Goal: Task Accomplishment & Management: Use online tool/utility

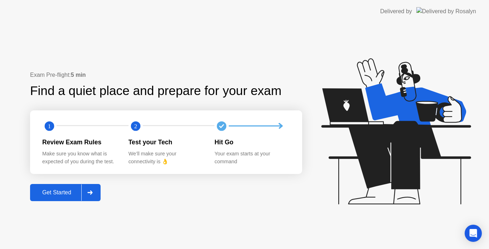
click at [83, 193] on div at bounding box center [89, 193] width 17 height 16
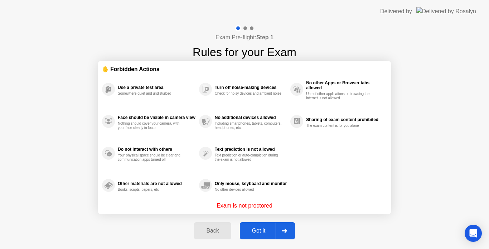
click at [254, 228] on div "Got it" at bounding box center [259, 231] width 34 height 6
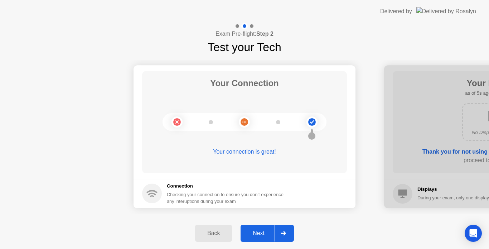
click at [259, 237] on div "Next" at bounding box center [259, 233] width 32 height 6
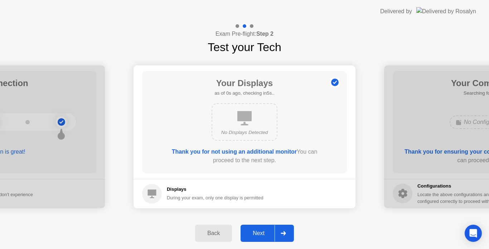
click at [259, 237] on div "Next" at bounding box center [259, 233] width 32 height 6
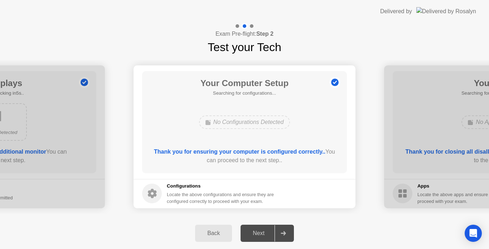
click at [259, 237] on div "Next" at bounding box center [259, 233] width 32 height 6
click at [253, 232] on div "Next" at bounding box center [259, 233] width 32 height 6
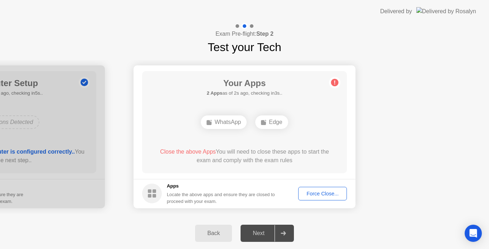
click at [318, 193] on div "Force Close..." at bounding box center [323, 194] width 44 height 6
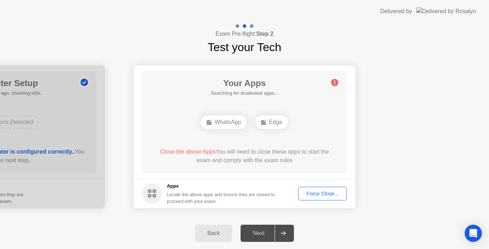
click at [315, 192] on div "Force Close..." at bounding box center [323, 194] width 44 height 6
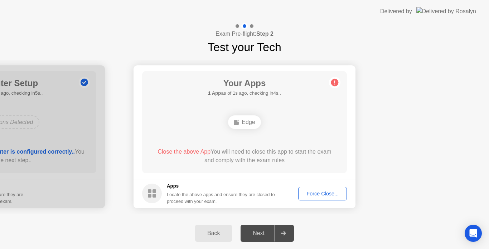
click at [319, 193] on div "Force Close..." at bounding box center [323, 194] width 44 height 6
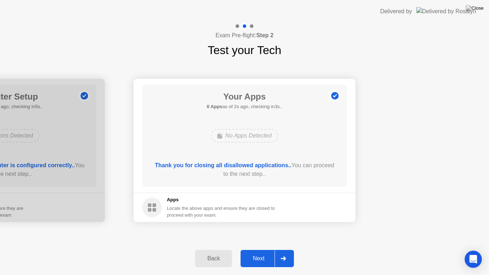
click at [270, 249] on div "Next" at bounding box center [259, 258] width 32 height 6
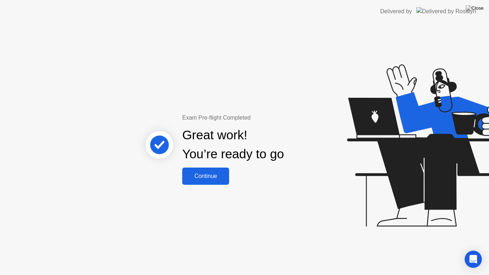
click at [223, 176] on div "Continue" at bounding box center [205, 176] width 43 height 6
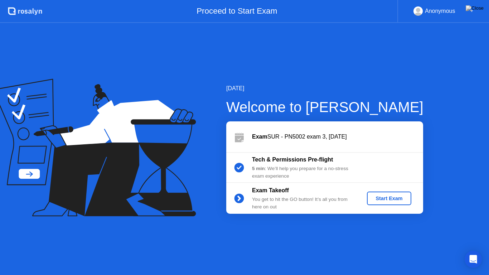
click at [373, 198] on div "Start Exam" at bounding box center [389, 198] width 38 height 6
